Goal: Answer question/provide support: Participate in discussion

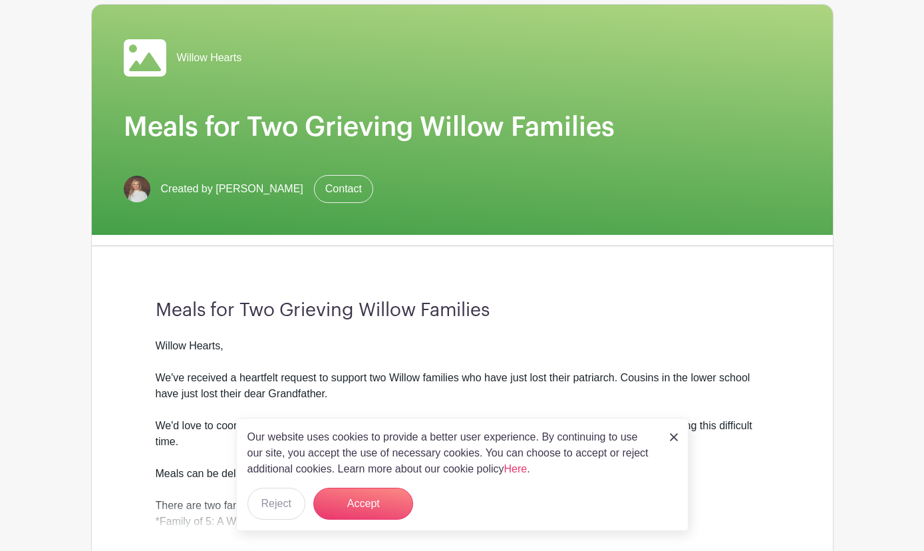
scroll to position [103, 0]
click at [676, 434] on img at bounding box center [674, 437] width 8 height 8
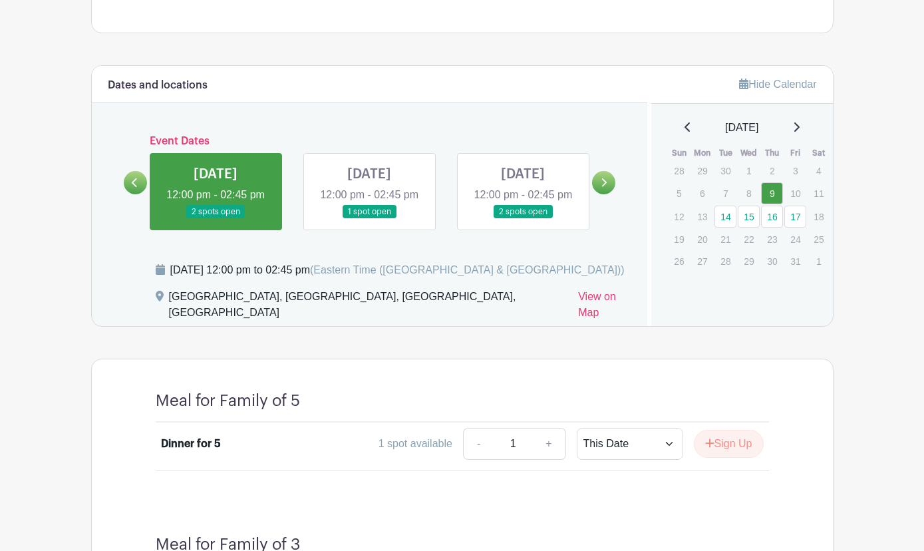
scroll to position [240, 0]
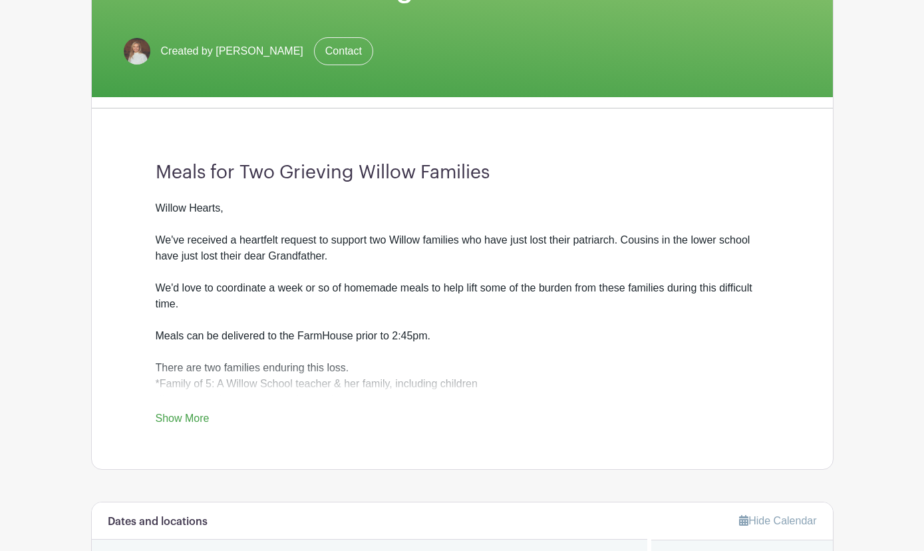
click at [156, 418] on link "Show More" at bounding box center [183, 421] width 54 height 17
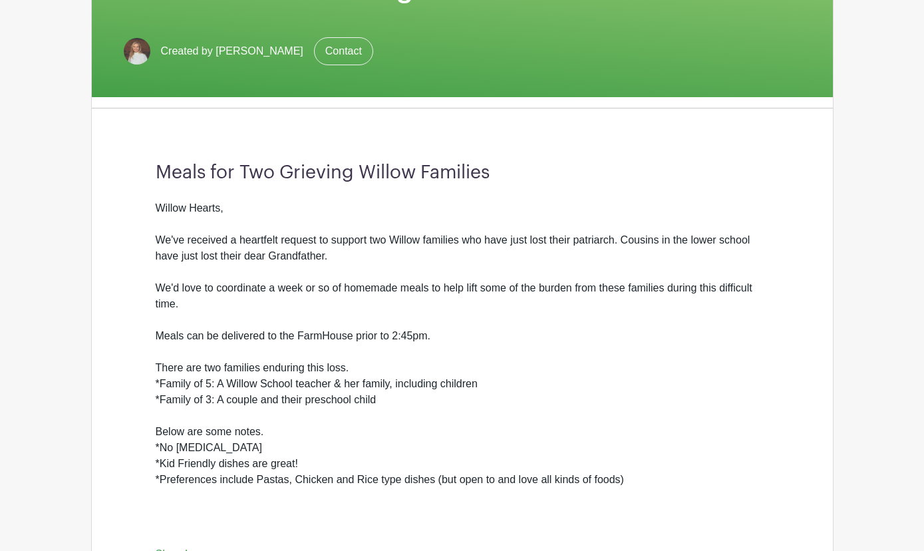
click at [612, 398] on div "Willow Hearts, We've received a heartfelt request to support two Willow familie…" at bounding box center [462, 367] width 613 height 335
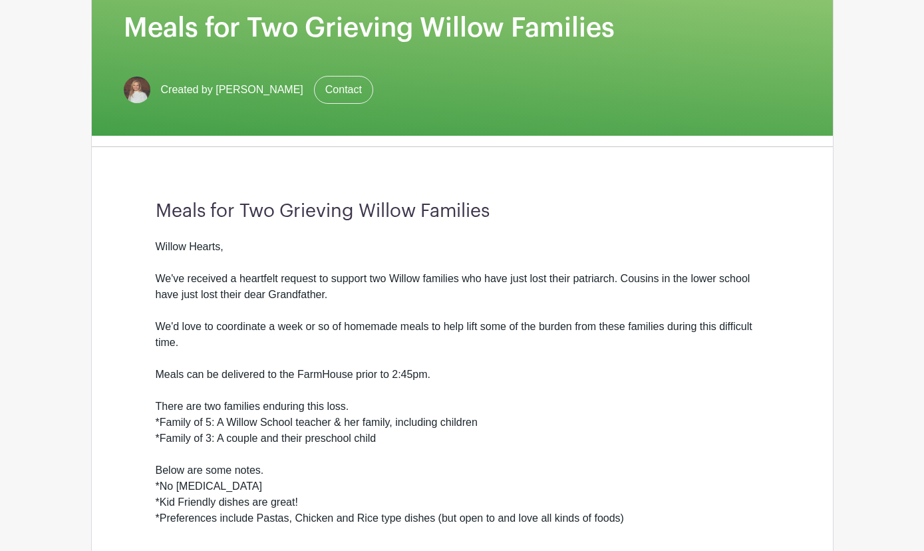
scroll to position [202, 0]
click at [371, 280] on div "Willow Hearts, We've received a heartfelt request to support two Willow familie…" at bounding box center [462, 405] width 613 height 335
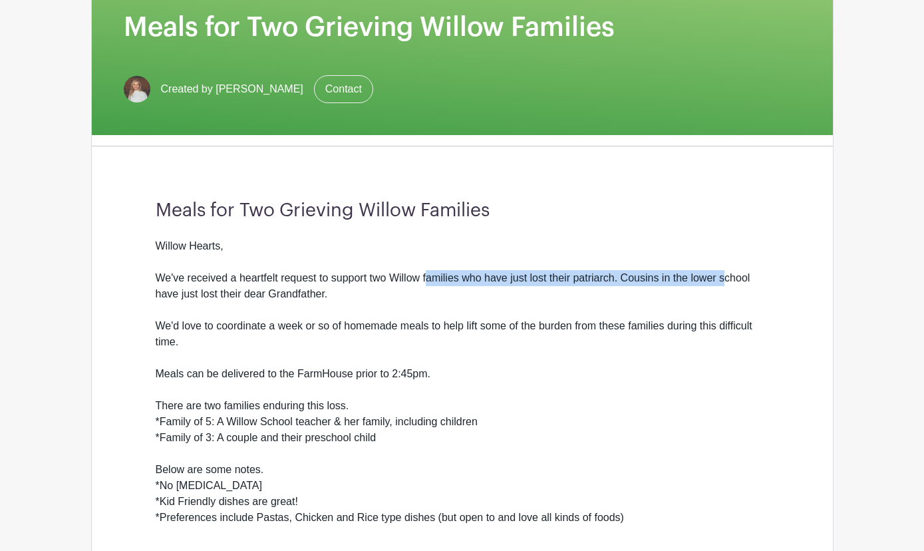
drag, startPoint x: 371, startPoint y: 274, endPoint x: 669, endPoint y: 285, distance: 297.6
click at [669, 285] on div "Willow Hearts, We've received a heartfelt request to support two Willow familie…" at bounding box center [462, 405] width 613 height 335
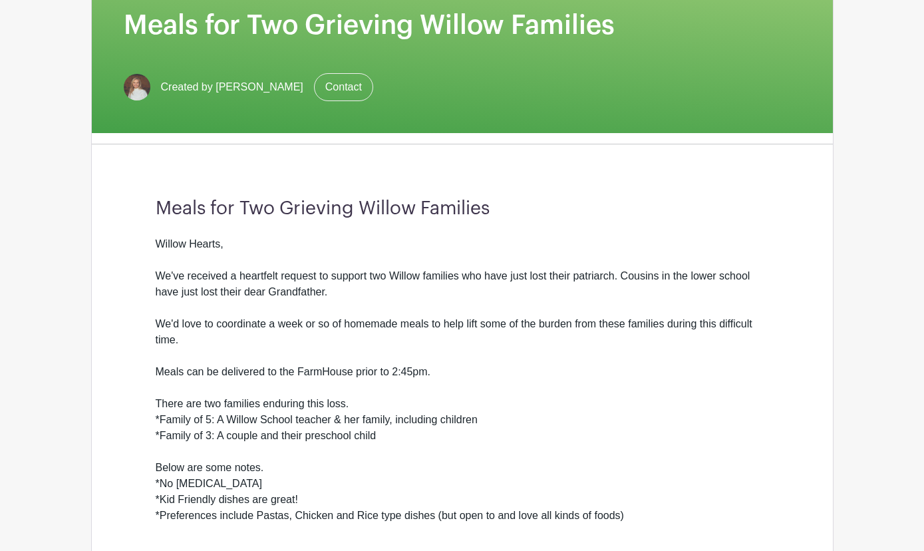
scroll to position [205, 0]
click at [731, 264] on div "Willow Hearts, We've received a heartfelt request to support two Willow familie…" at bounding box center [462, 403] width 613 height 335
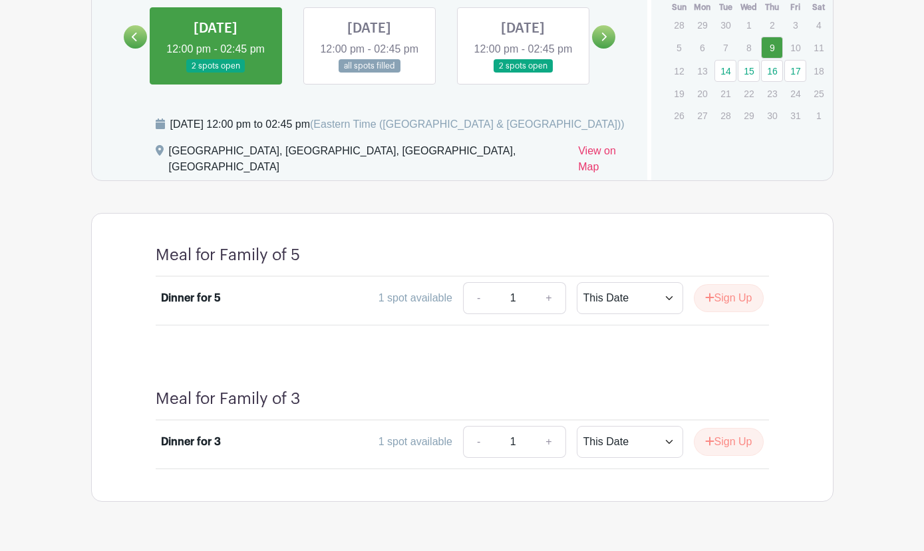
scroll to position [957, 0]
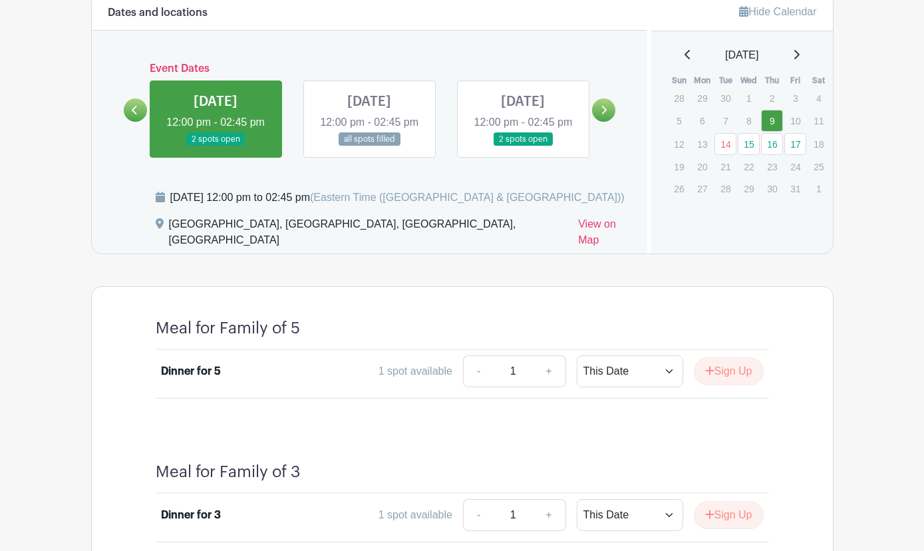
scroll to position [715, 0]
